Goal: Information Seeking & Learning: Learn about a topic

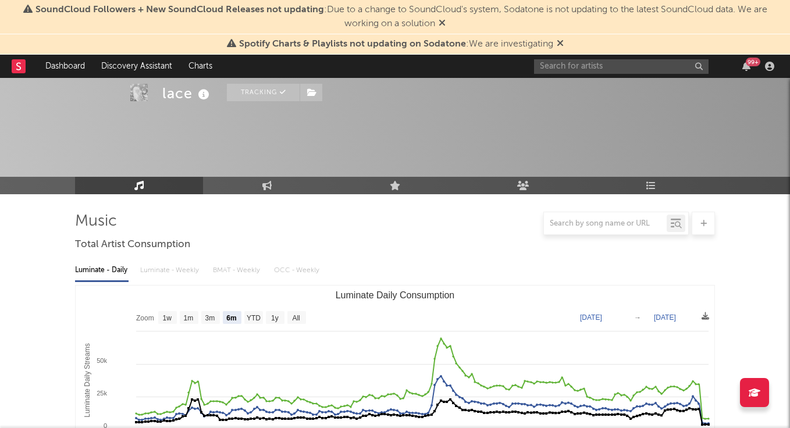
select select "6m"
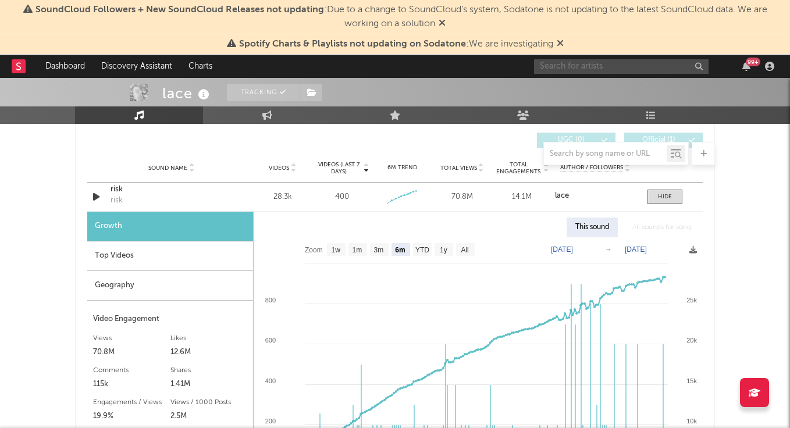
click at [585, 63] on input "text" at bounding box center [621, 66] width 174 height 15
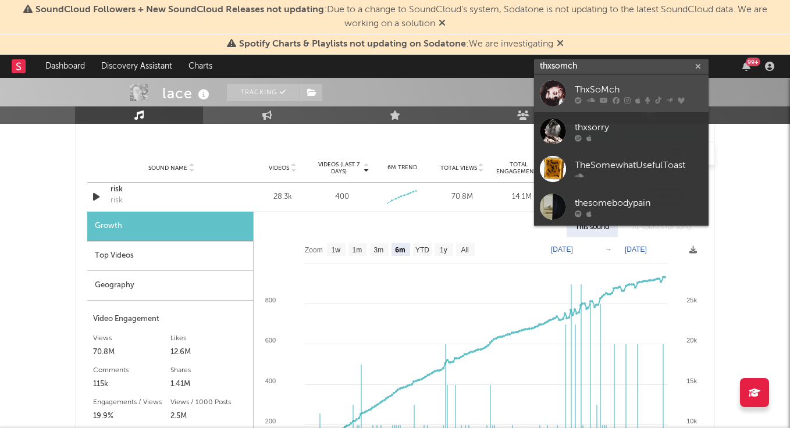
type input "thxsomch"
click at [582, 83] on div "ThxSoMch" at bounding box center [639, 90] width 128 height 14
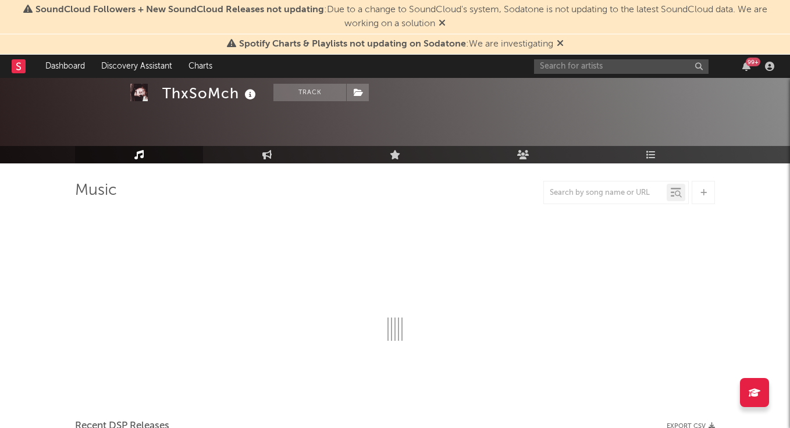
scroll to position [47, 0]
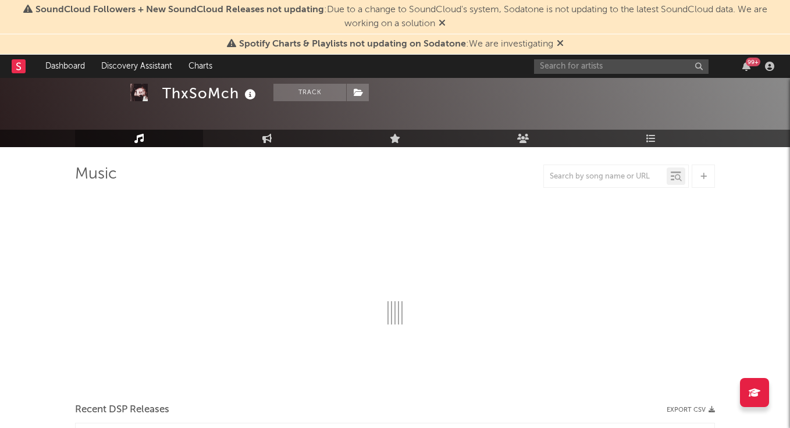
select select "6m"
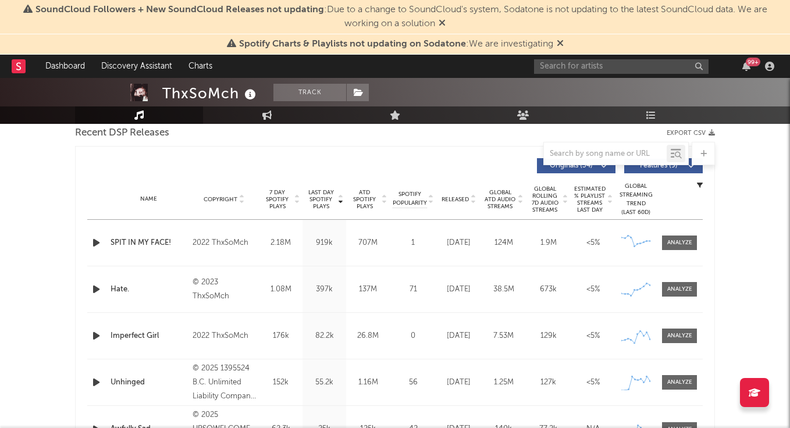
scroll to position [415, 0]
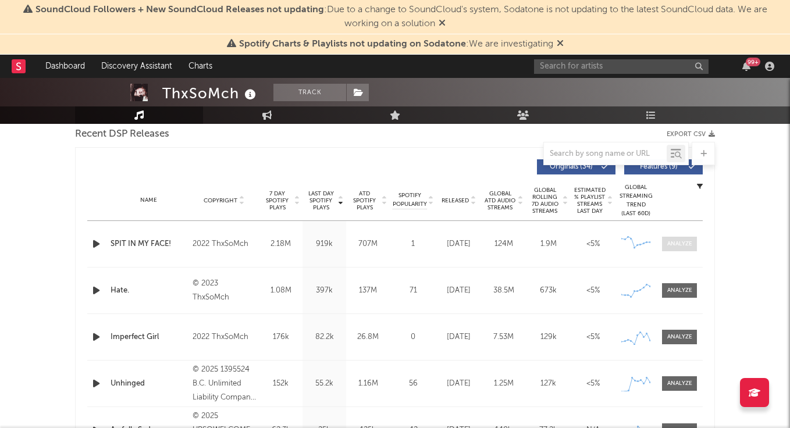
click at [671, 241] on div at bounding box center [679, 244] width 25 height 9
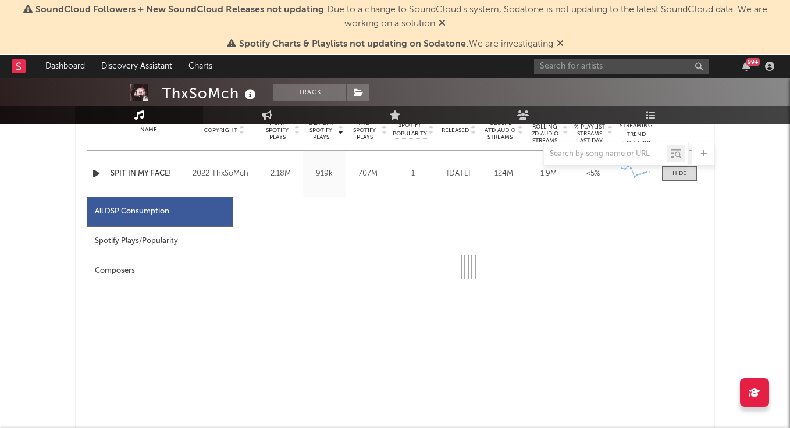
select select "6m"
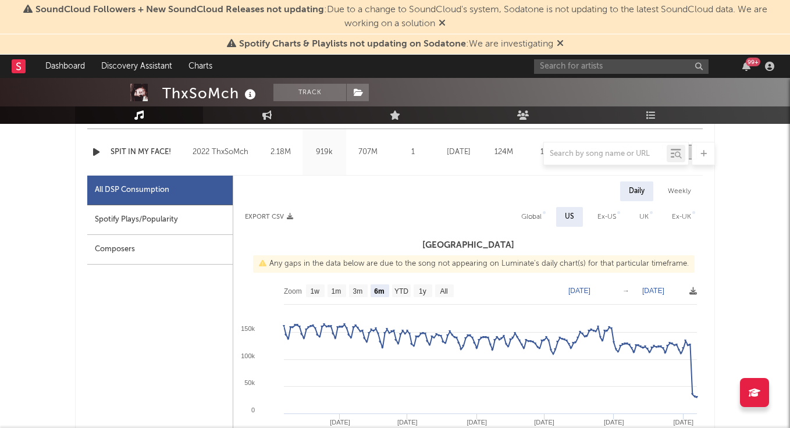
scroll to position [508, 0]
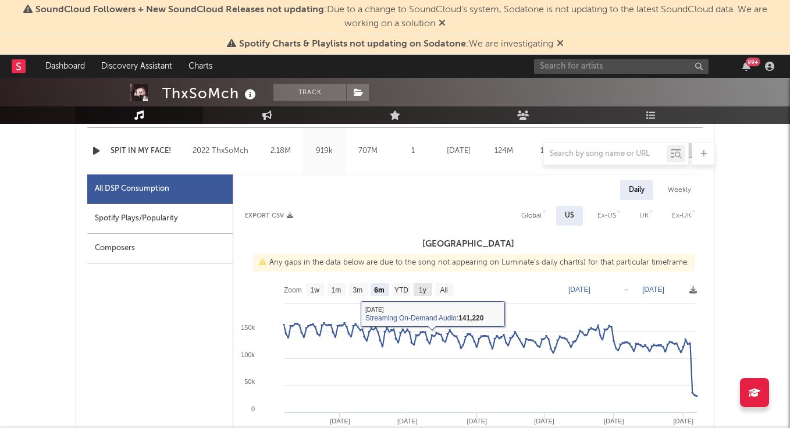
click at [425, 290] on text "1y" at bounding box center [423, 290] width 8 height 8
select select "1y"
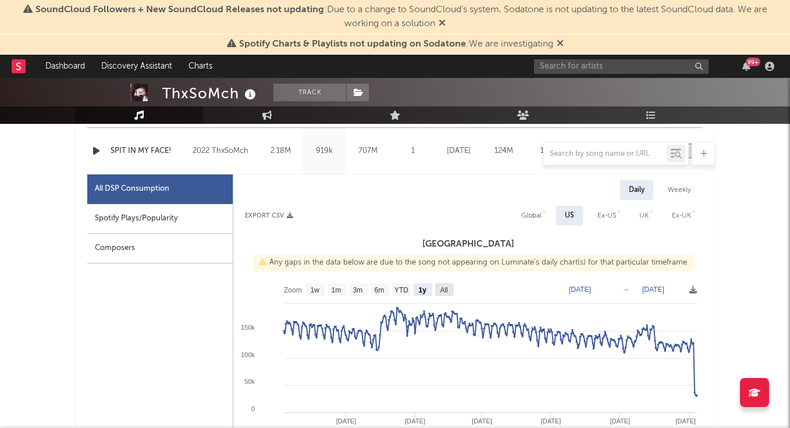
click at [442, 293] on text "All" at bounding box center [444, 290] width 8 height 8
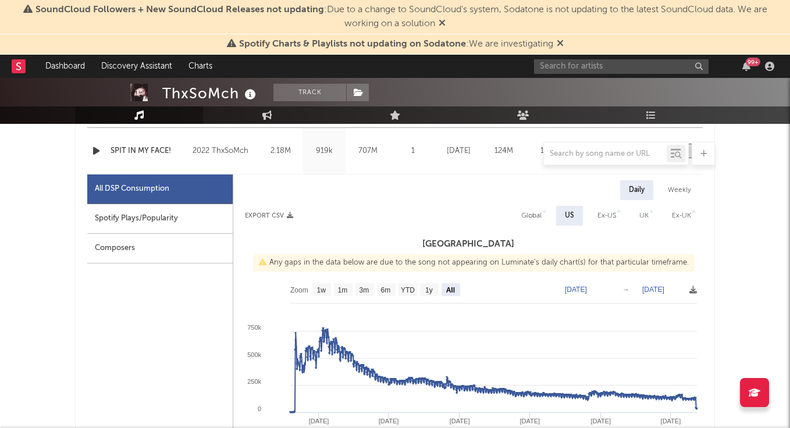
select select "All"
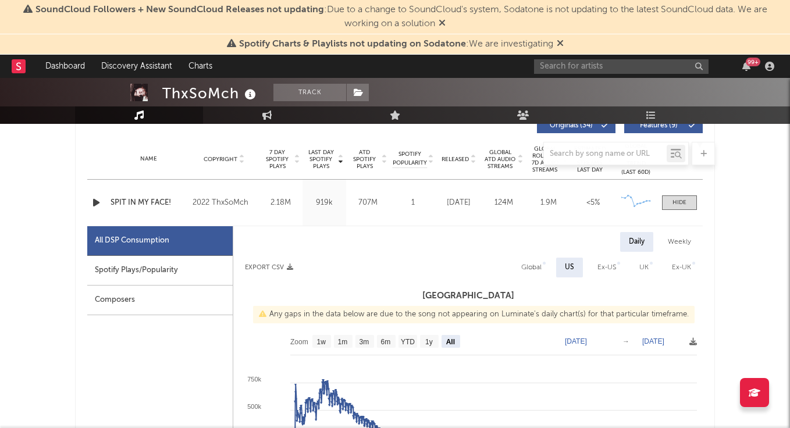
scroll to position [457, 0]
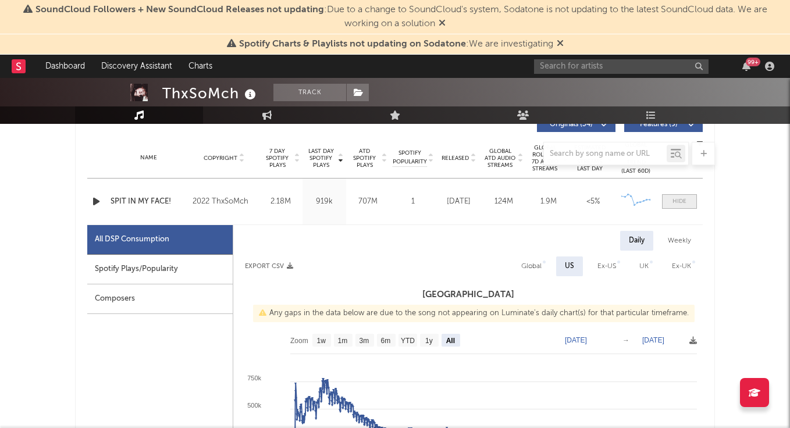
click at [676, 204] on div at bounding box center [679, 201] width 14 height 9
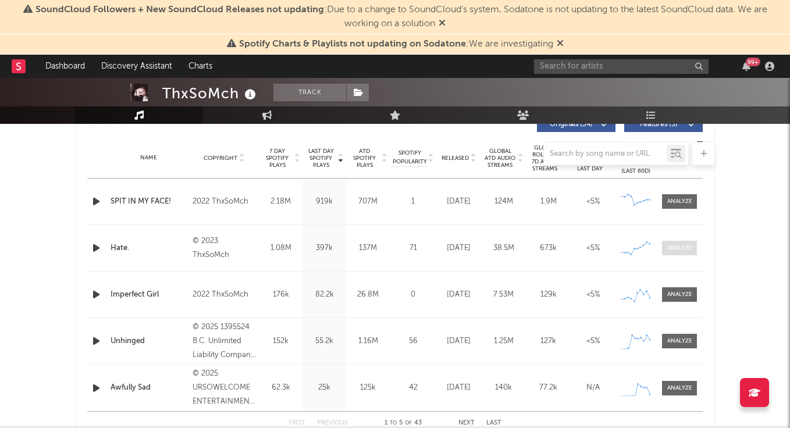
click at [678, 250] on div at bounding box center [679, 248] width 25 height 9
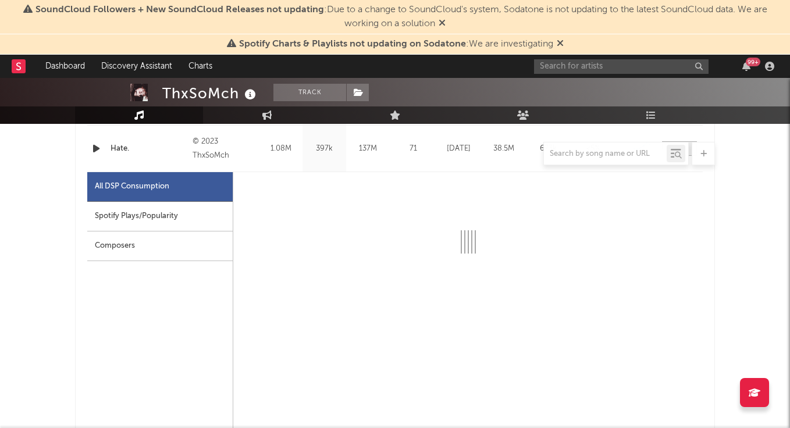
scroll to position [579, 0]
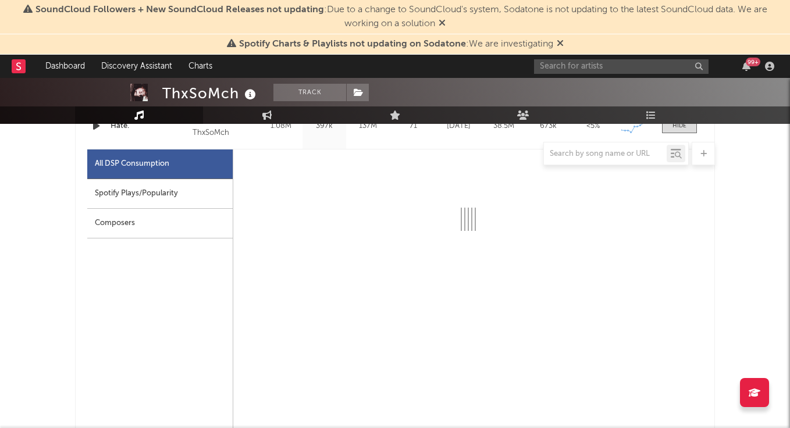
select select "6m"
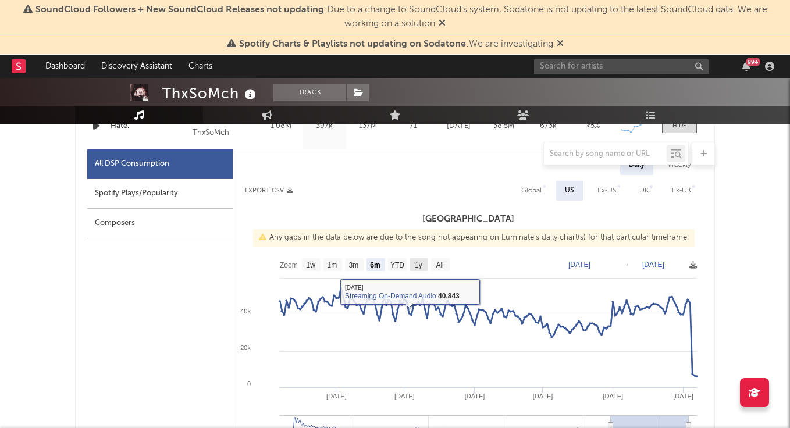
click at [423, 266] on rect at bounding box center [418, 264] width 19 height 13
select select "All"
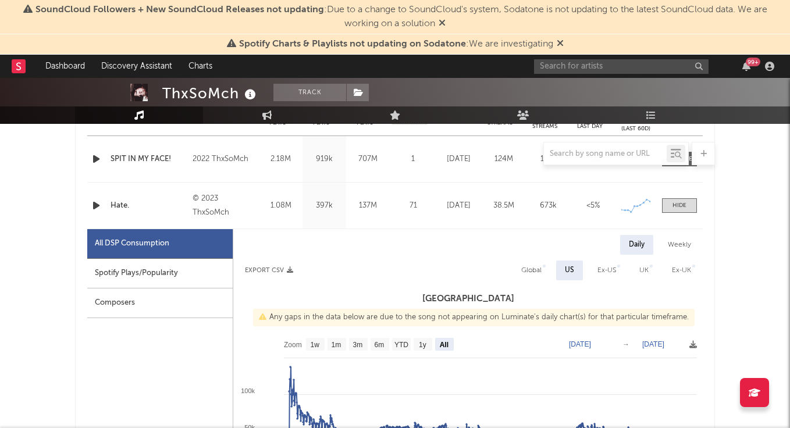
scroll to position [500, 0]
click at [669, 207] on span at bounding box center [679, 205] width 35 height 15
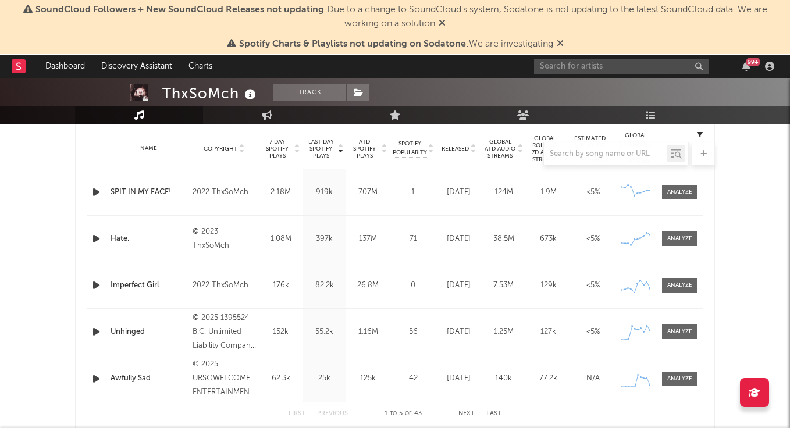
scroll to position [462, 0]
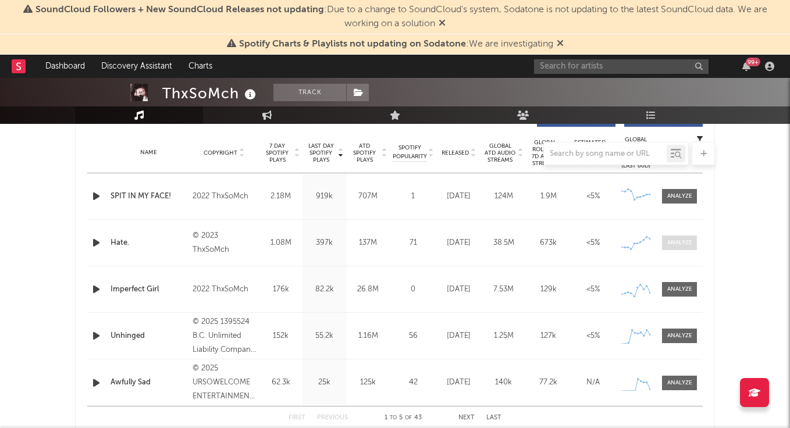
click at [678, 249] on span at bounding box center [679, 243] width 35 height 15
select select "6m"
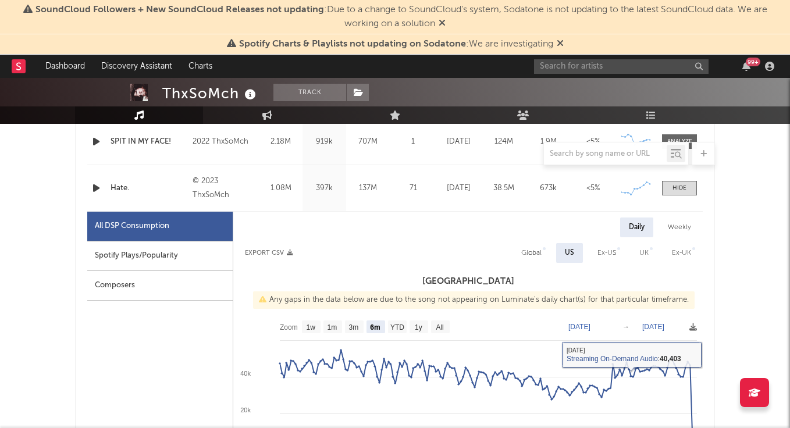
scroll to position [509, 0]
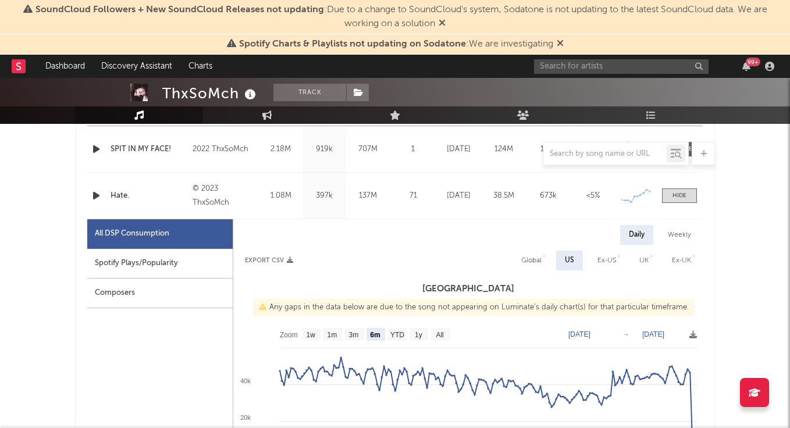
click at [435, 337] on rect at bounding box center [440, 334] width 19 height 13
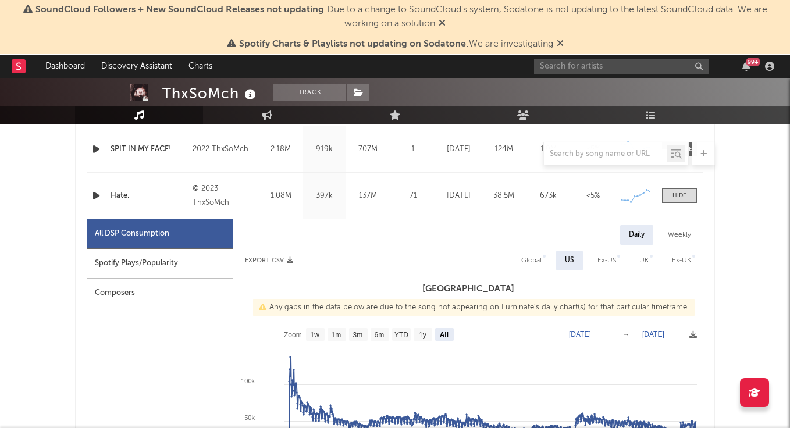
select select "All"
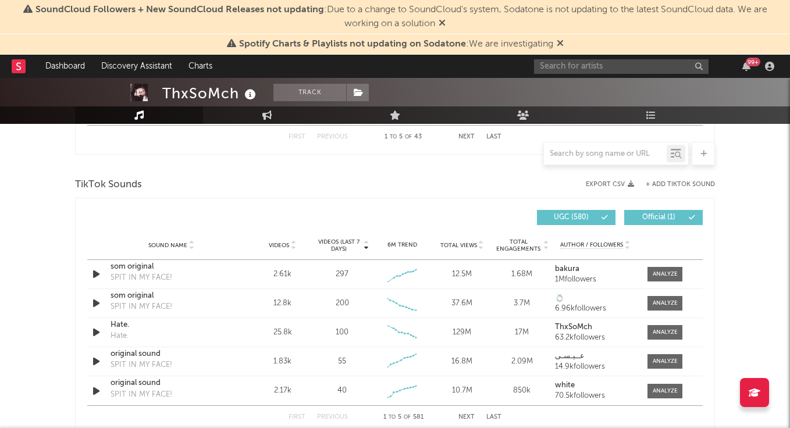
scroll to position [1300, 0]
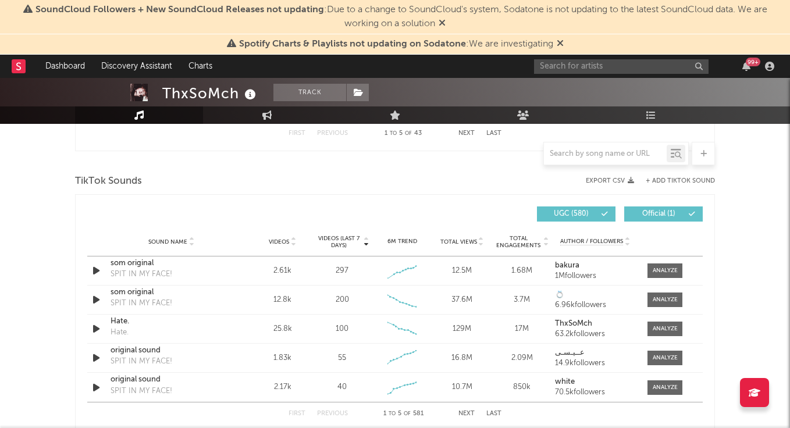
click at [279, 238] on span "Videos" at bounding box center [279, 241] width 20 height 7
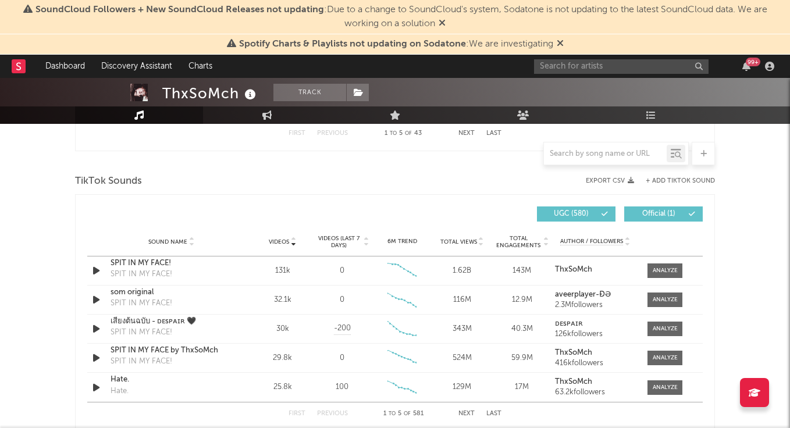
click at [326, 238] on span "Videos (last 7 days)" at bounding box center [338, 242] width 47 height 14
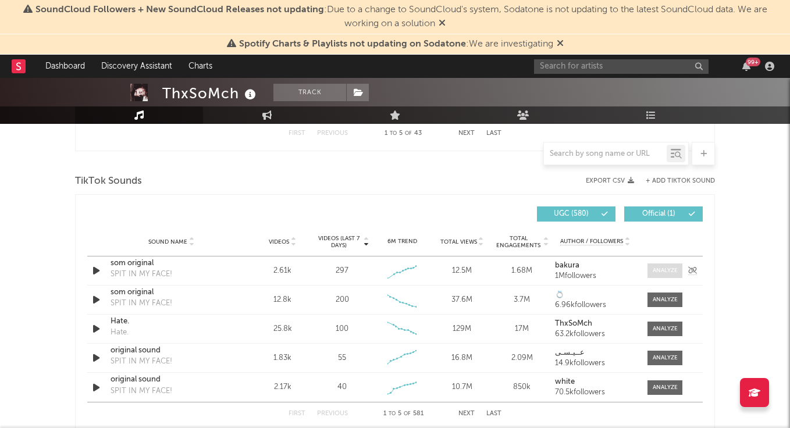
click at [651, 269] on span at bounding box center [664, 270] width 35 height 15
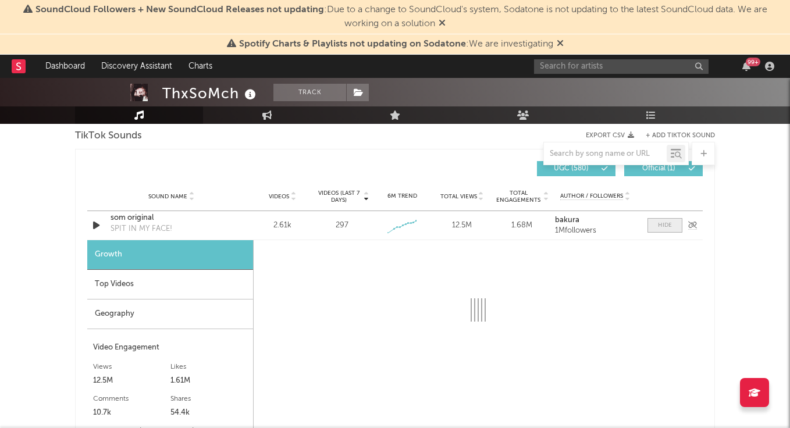
select select "1w"
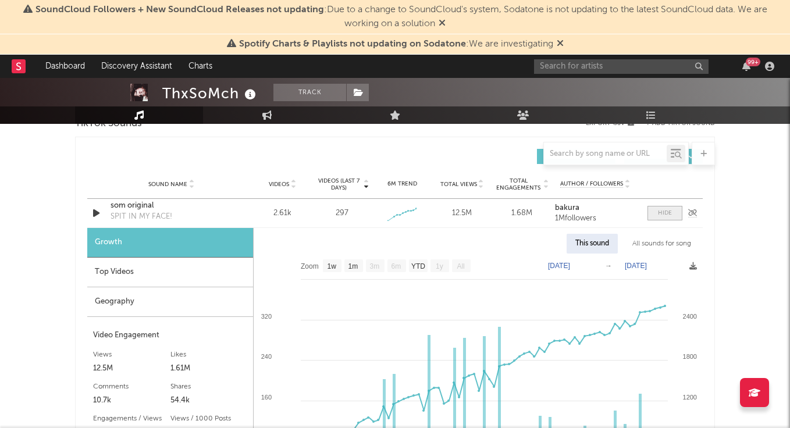
scroll to position [1364, 0]
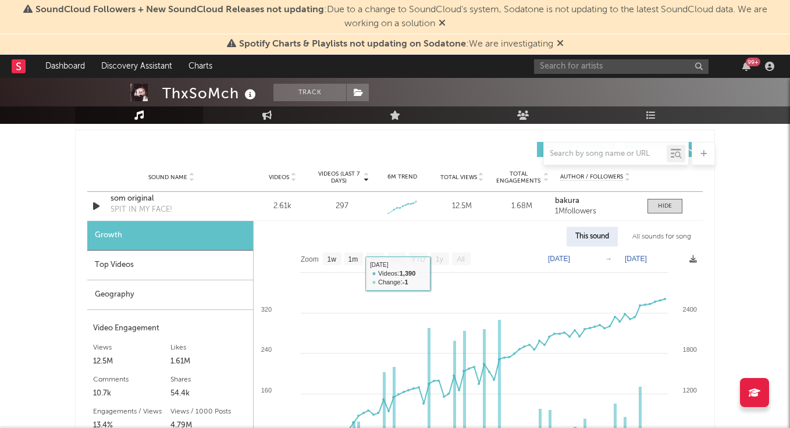
click at [161, 273] on div "Top Videos" at bounding box center [170, 266] width 166 height 30
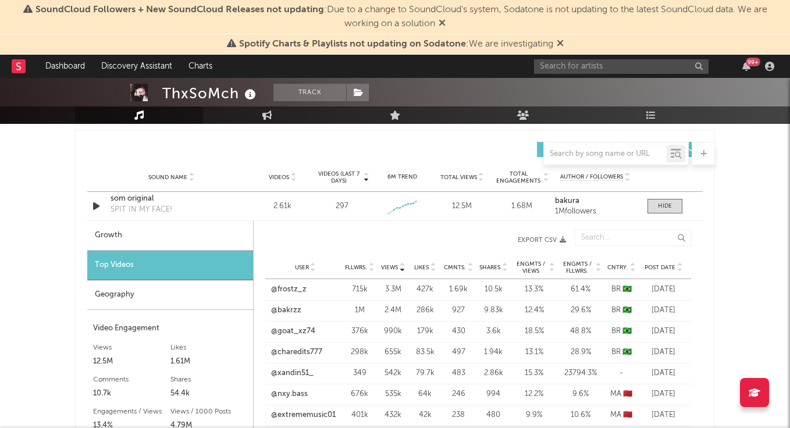
click at [666, 266] on span "Post Date" at bounding box center [659, 267] width 31 height 7
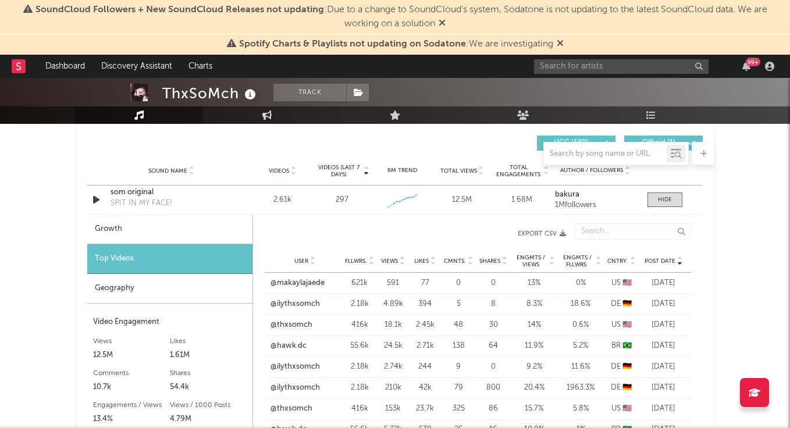
scroll to position [1378, 0]
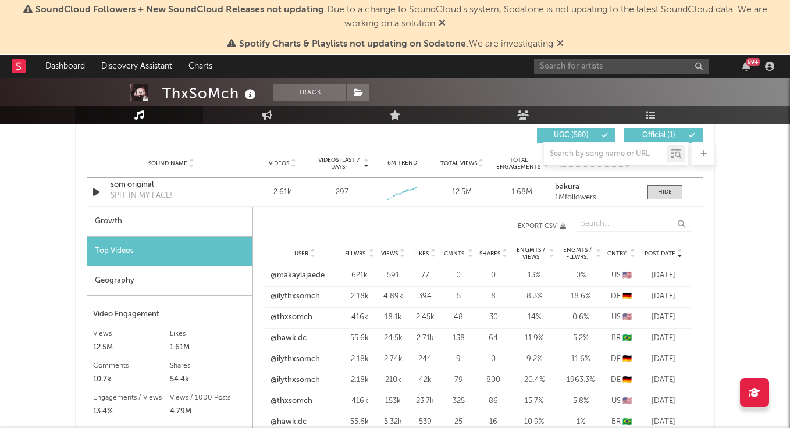
click at [294, 398] on link "@thxsomch" at bounding box center [291, 401] width 42 height 12
click at [657, 190] on span at bounding box center [664, 192] width 35 height 15
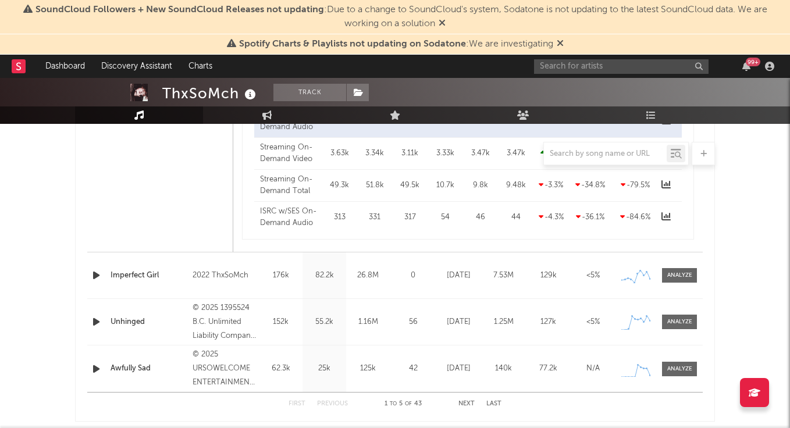
scroll to position [1019, 0]
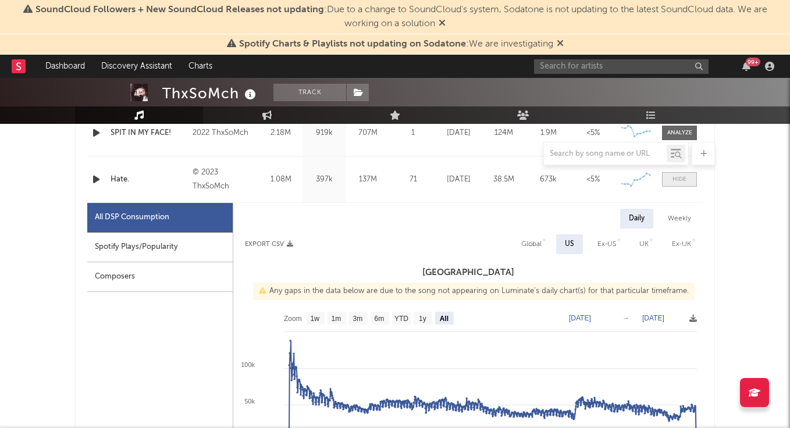
click at [680, 178] on div at bounding box center [679, 179] width 14 height 9
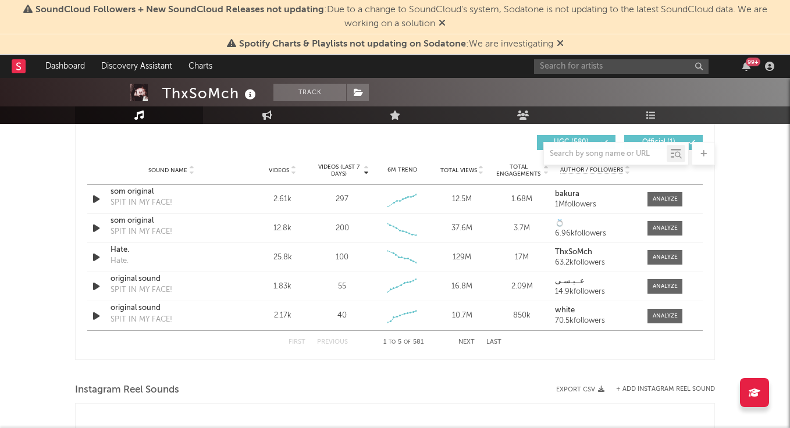
scroll to position [819, 0]
click at [469, 342] on button "Next" at bounding box center [466, 341] width 16 height 6
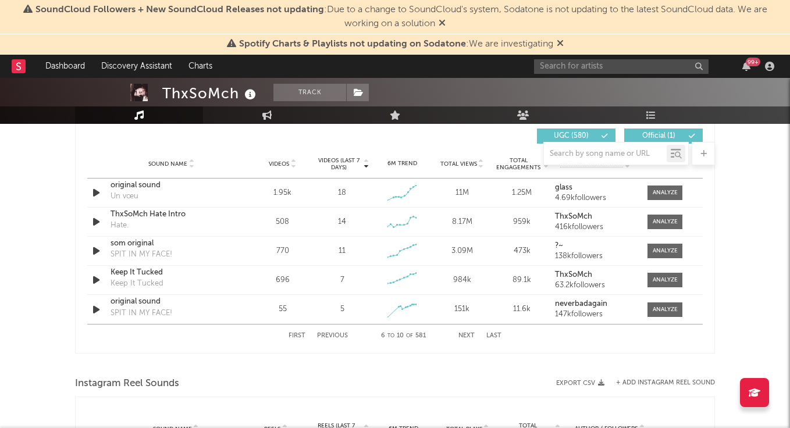
scroll to position [827, 0]
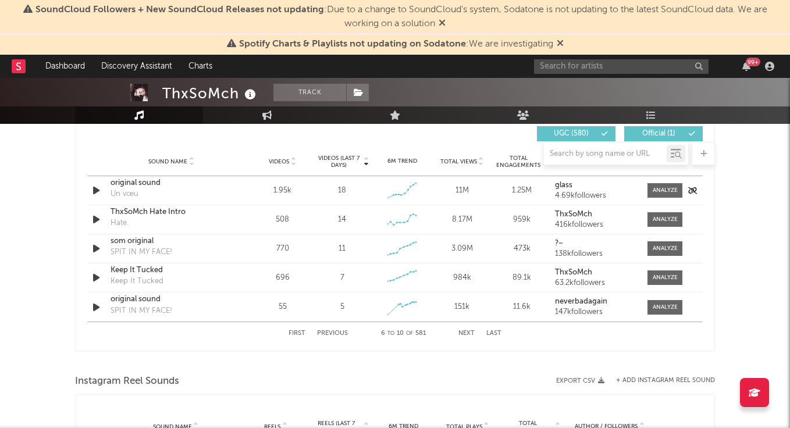
click at [563, 184] on strong "glass" at bounding box center [563, 185] width 17 height 8
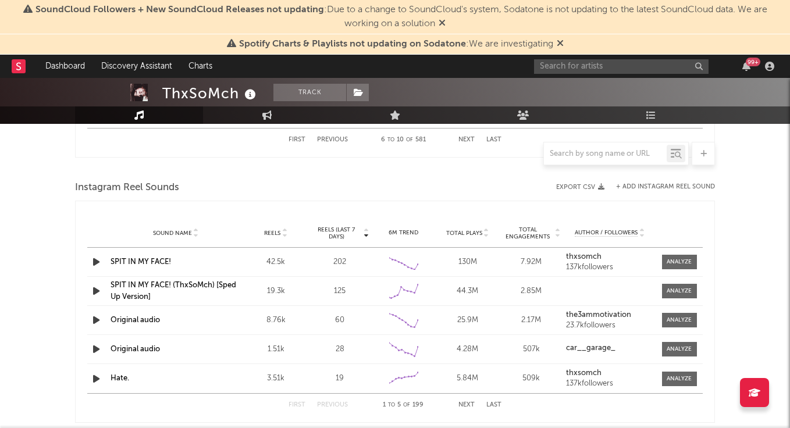
scroll to position [1020, 0]
click at [582, 153] on input "text" at bounding box center [605, 153] width 123 height 9
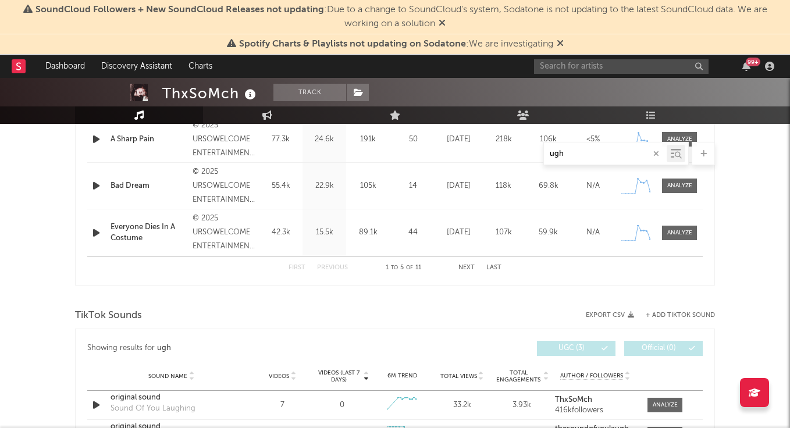
scroll to position [817, 0]
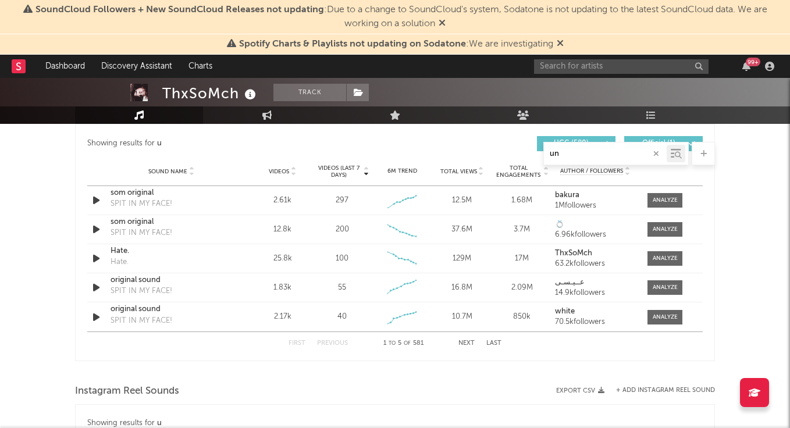
type input "unh"
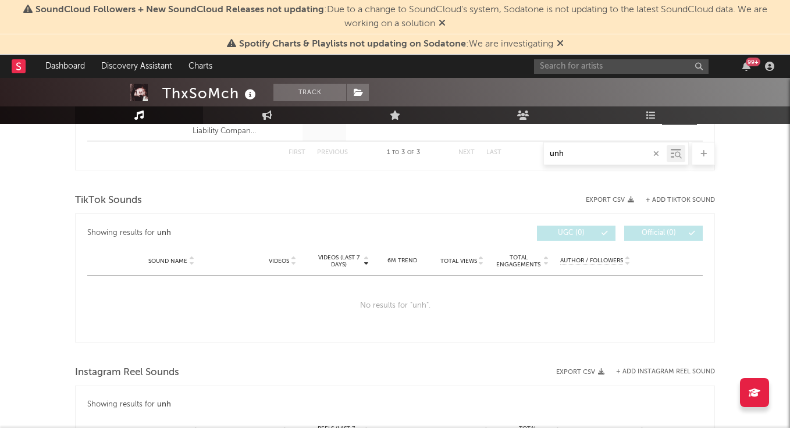
scroll to position [637, 0]
